Goal: Task Accomplishment & Management: Manage account settings

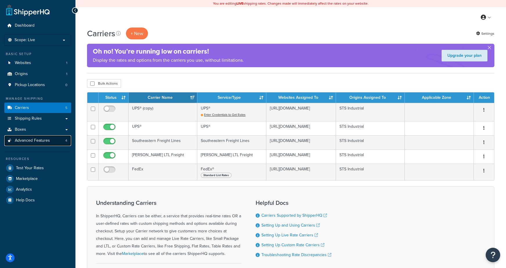
click at [56, 141] on link "Advanced Features 4" at bounding box center [37, 140] width 67 height 11
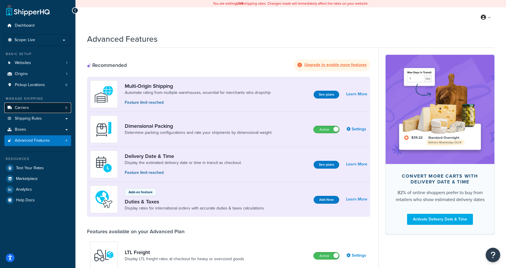
click at [37, 109] on link "Carriers 5" at bounding box center [37, 108] width 67 height 11
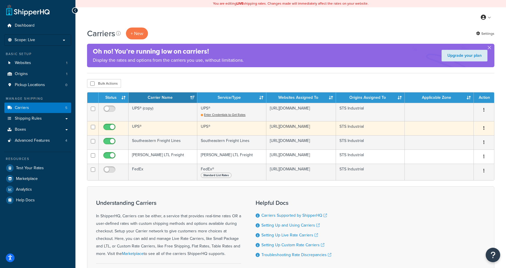
click at [234, 129] on td "UPS®" at bounding box center [231, 128] width 69 height 14
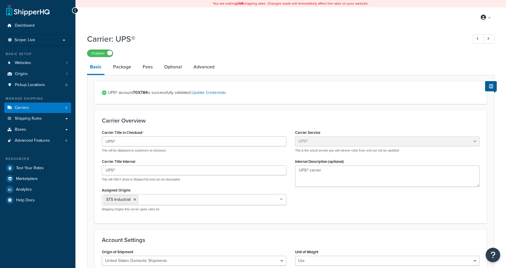
select select "ups"
click at [174, 66] on link "Optional" at bounding box center [172, 67] width 23 height 14
select select "business"
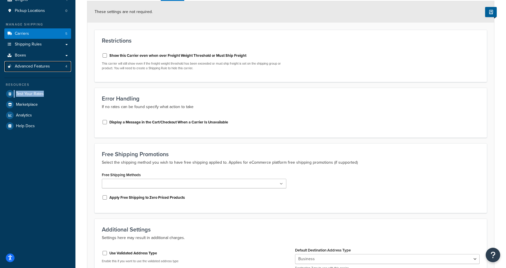
scroll to position [140, 0]
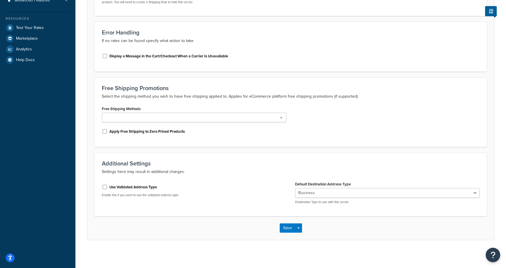
click at [147, 186] on label "Use Validated Address Type" at bounding box center [133, 187] width 48 height 5
click at [108, 186] on input "Use Validated Address Type" at bounding box center [105, 187] width 6 height 4
checkbox input "true"
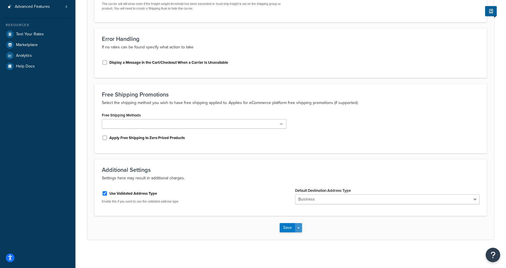
click at [300, 225] on button "Save Dropdown" at bounding box center [298, 227] width 7 height 9
click at [302, 237] on button "Save and Edit" at bounding box center [301, 239] width 42 height 12
click at [108, 190] on div "Use Validated Address Type" at bounding box center [194, 193] width 184 height 9
click at [115, 193] on label "Use Validated Address Type" at bounding box center [133, 193] width 48 height 5
click at [108, 193] on input "Use Validated Address Type" at bounding box center [105, 193] width 6 height 4
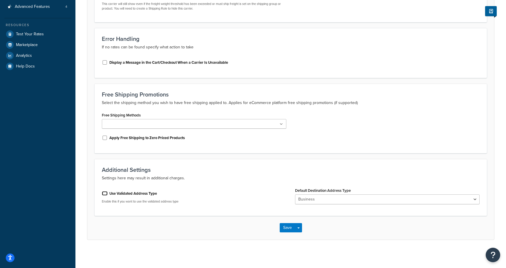
checkbox input "false"
select select "business"
click at [144, 196] on div "Use Validated Address Type" at bounding box center [194, 193] width 184 height 9
click at [146, 192] on label "Use Validated Address Type" at bounding box center [133, 193] width 48 height 5
click at [108, 192] on input "Use Validated Address Type" at bounding box center [105, 193] width 6 height 4
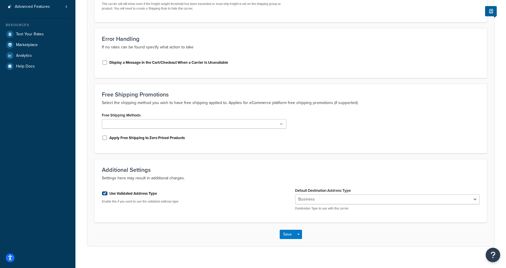
checkbox input "true"
click at [299, 228] on span "button" at bounding box center [298, 228] width 2 height 1
click at [300, 239] on button "Save and Edit" at bounding box center [301, 239] width 42 height 12
click at [139, 192] on label "Use Validated Address Type" at bounding box center [133, 193] width 48 height 5
click at [108, 192] on input "Use Validated Address Type" at bounding box center [105, 193] width 6 height 4
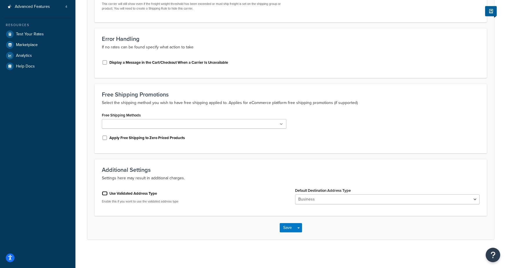
checkbox input "false"
select select "business"
click at [283, 233] on button "Save" at bounding box center [288, 234] width 16 height 9
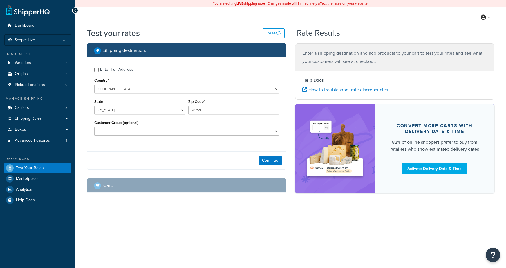
select select "[GEOGRAPHIC_DATA]"
click at [111, 69] on div "Enter Full Address" at bounding box center [116, 70] width 33 height 8
click at [99, 69] on input "Enter Full Address" at bounding box center [96, 70] width 4 height 4
checkbox input "true"
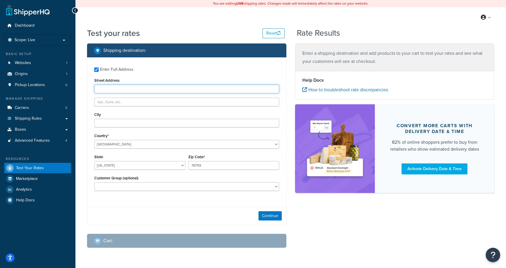
click at [122, 89] on input "Street Address" at bounding box center [186, 89] width 185 height 9
type input "609 dartbrook dr"
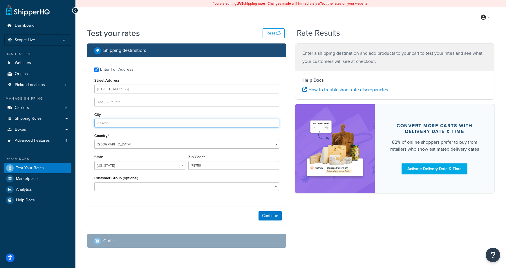
type input "desoto"
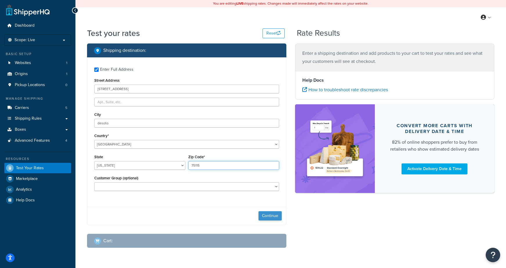
type input "75115"
click at [271, 218] on button "Continue" at bounding box center [269, 215] width 23 height 9
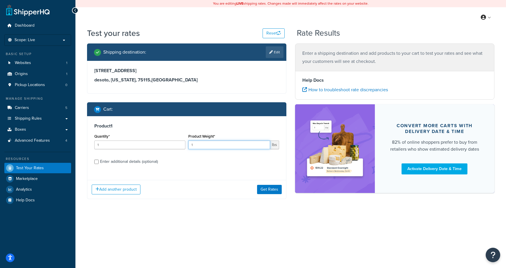
drag, startPoint x: 204, startPoint y: 145, endPoint x: 176, endPoint y: 146, distance: 28.8
click at [176, 146] on div "Quantity* 1 Product Weight* 1 lbs" at bounding box center [187, 143] width 188 height 21
type input "2"
click at [277, 187] on button "Get Rates" at bounding box center [269, 189] width 25 height 9
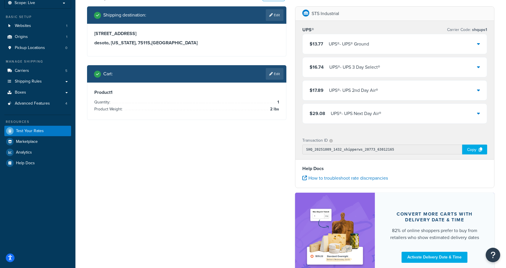
scroll to position [39, 0]
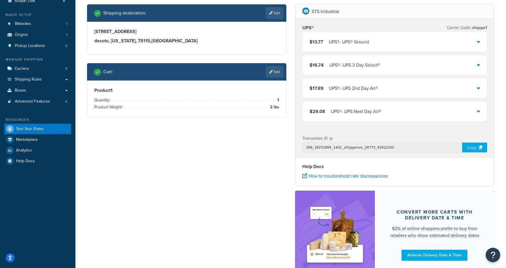
click at [347, 54] on div "$13.77 UPS® - UPS® Ground $16.74 UPS® - UPS 3 Day Select® $17.89 UPS® - UPS 2nd…" at bounding box center [394, 77] width 185 height 90
click at [349, 48] on div "$13.77 UPS® - UPS® Ground" at bounding box center [395, 42] width 184 height 20
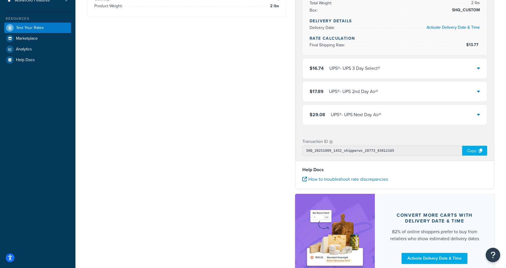
scroll to position [147, 0]
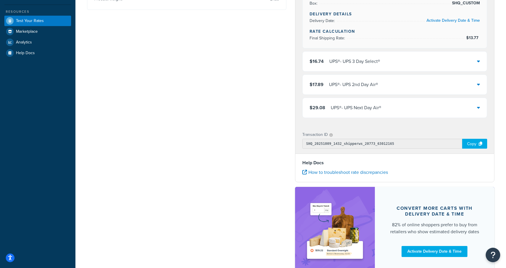
click at [479, 142] on icon at bounding box center [480, 144] width 3 height 4
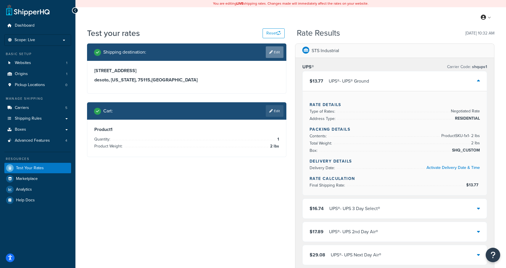
click at [272, 49] on link "Edit" at bounding box center [275, 52] width 18 height 12
select select "TX"
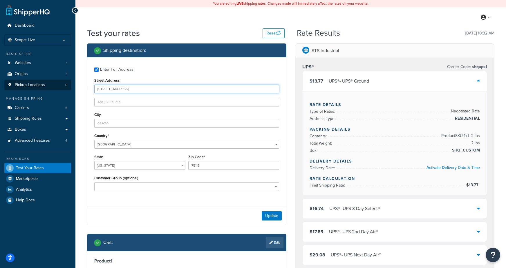
drag, startPoint x: 151, startPoint y: 91, endPoint x: 25, endPoint y: 84, distance: 126.3
click at [25, 84] on div "Dashboard Scope: Live Basic Setup Websites 1 Origins 1 Pickup Locations 0 Manag…" at bounding box center [253, 229] width 506 height 458
type input "3301 Blumie St"
type input "Unit A"
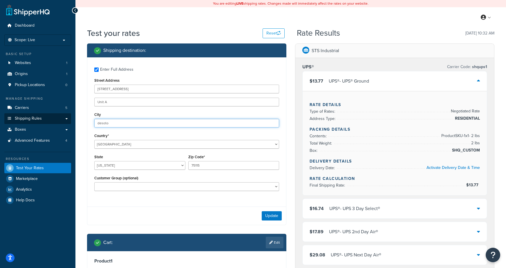
drag, startPoint x: 133, startPoint y: 124, endPoint x: 33, endPoint y: 123, distance: 99.5
click at [33, 123] on div "Dashboard Scope: Live Basic Setup Websites 1 Origins 1 Pickup Locations 0 Manag…" at bounding box center [253, 229] width 506 height 458
type input "austin"
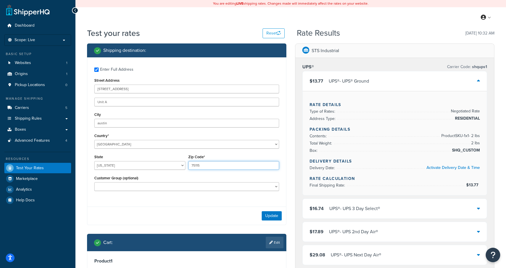
drag, startPoint x: 211, startPoint y: 166, endPoint x: 146, endPoint y: 157, distance: 65.3
click at [146, 157] on div "State Alabama Alaska American Samoa Arizona Arkansas Armed Forces Americas Arme…" at bounding box center [187, 163] width 188 height 21
type input "78745"
click at [280, 220] on button "Update" at bounding box center [272, 215] width 20 height 9
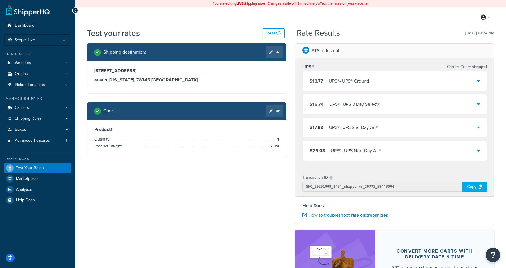
click at [331, 83] on div "UPS® - UPS® Ground" at bounding box center [349, 81] width 40 height 8
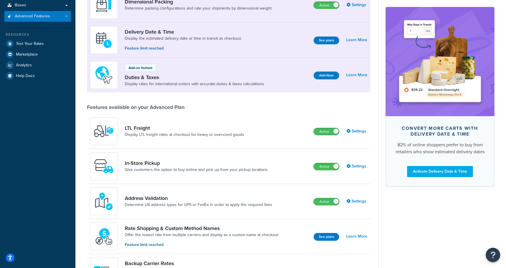
scroll to position [123, 0]
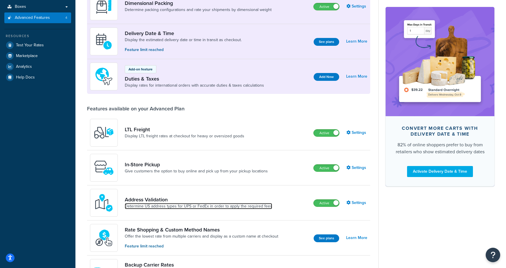
click at [155, 207] on link "Determine US address types for UPS or FedEx in order to apply the required fees" at bounding box center [198, 207] width 147 height 6
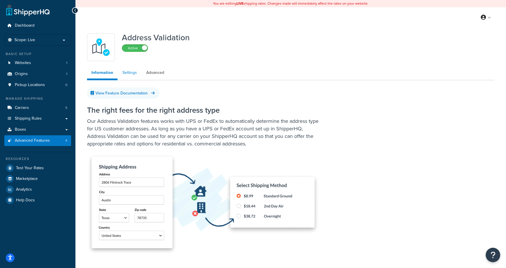
click at [131, 69] on link "Settings" at bounding box center [129, 73] width 23 height 12
select select "162258"
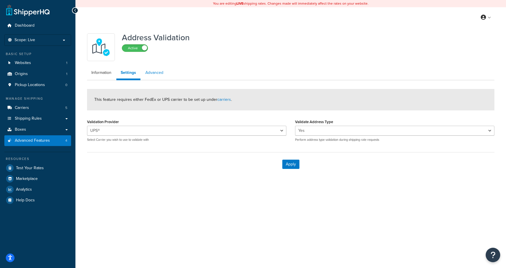
click at [153, 70] on link "Advanced" at bounding box center [154, 73] width 27 height 12
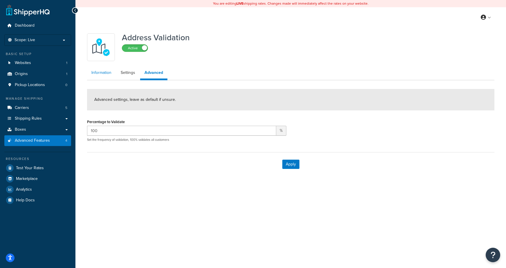
click at [99, 71] on link "Information" at bounding box center [101, 73] width 29 height 12
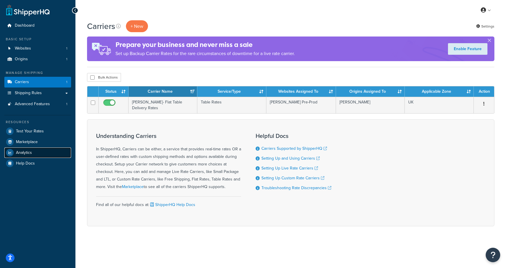
click at [47, 151] on link "Analytics" at bounding box center [37, 153] width 67 height 10
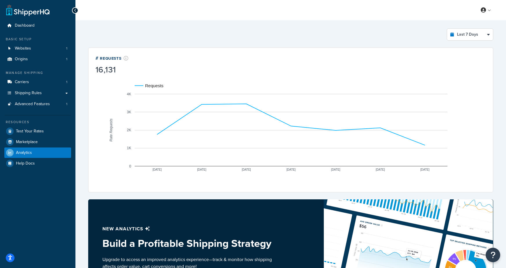
click at [380, 39] on div "Last 7 Days Select a time period Last 24 Hours Last 7 Days Last 30 Days Last 3 …" at bounding box center [290, 34] width 405 height 12
click at [481, 33] on select "Last 24 Hours Last 7 Days Last 30 Days Last 3 Months Last 6 Months Last 12 Mont…" at bounding box center [470, 35] width 46 height 12
select select "last_year"
click at [447, 29] on select "Last 24 Hours Last 7 Days Last 30 Days Last 3 Months Last 6 Months Last 12 Mont…" at bounding box center [470, 35] width 46 height 12
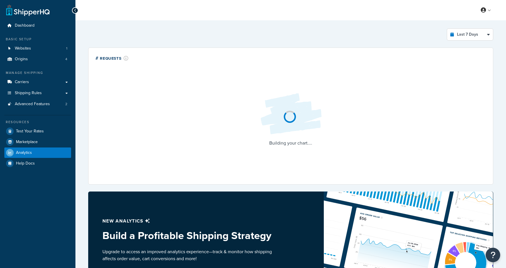
select select "last_7_days"
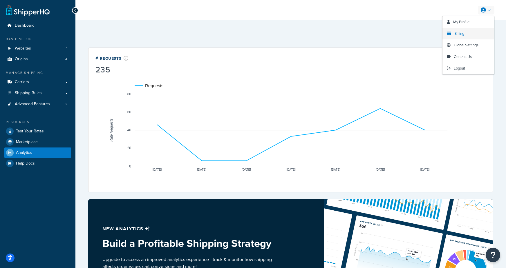
click at [460, 31] on span "Billing" at bounding box center [459, 34] width 10 height 6
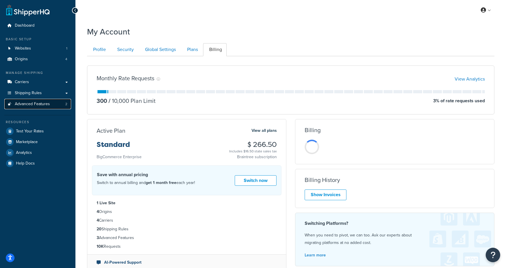
click at [13, 105] on link "Advanced Features 2" at bounding box center [37, 104] width 67 height 11
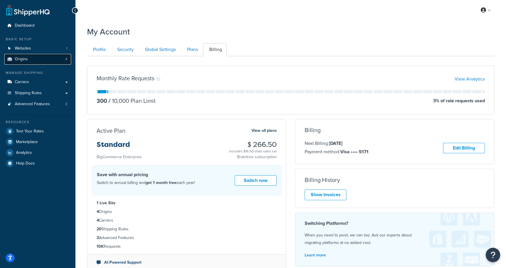
click at [33, 62] on link "Origins 4" at bounding box center [37, 59] width 67 height 11
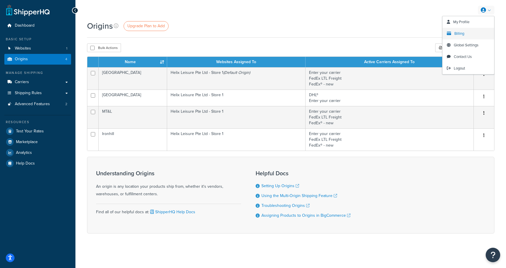
click at [464, 35] on span "Billing" at bounding box center [459, 34] width 10 height 6
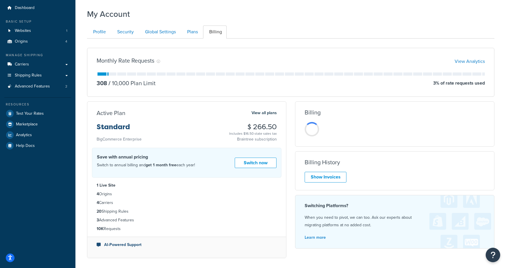
scroll to position [23, 0]
